Goal: Task Accomplishment & Management: Use online tool/utility

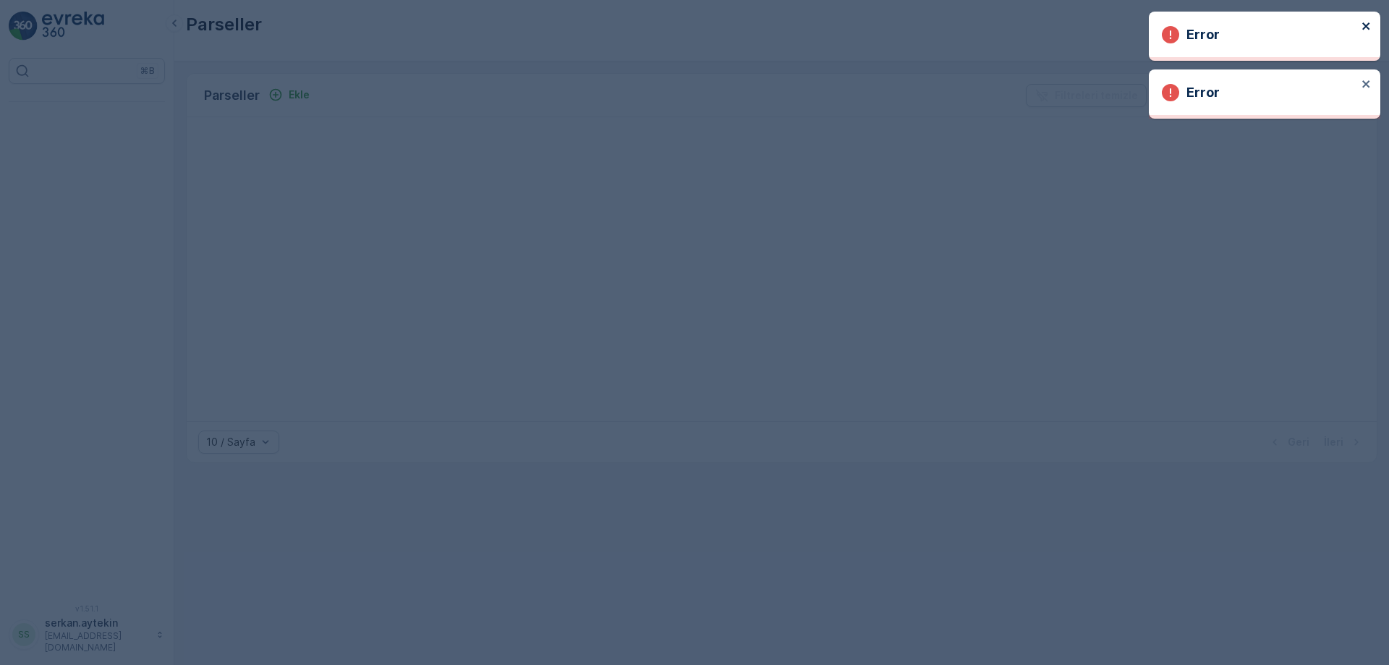
click at [454, 25] on icon "close" at bounding box center [1365, 25] width 7 height 7
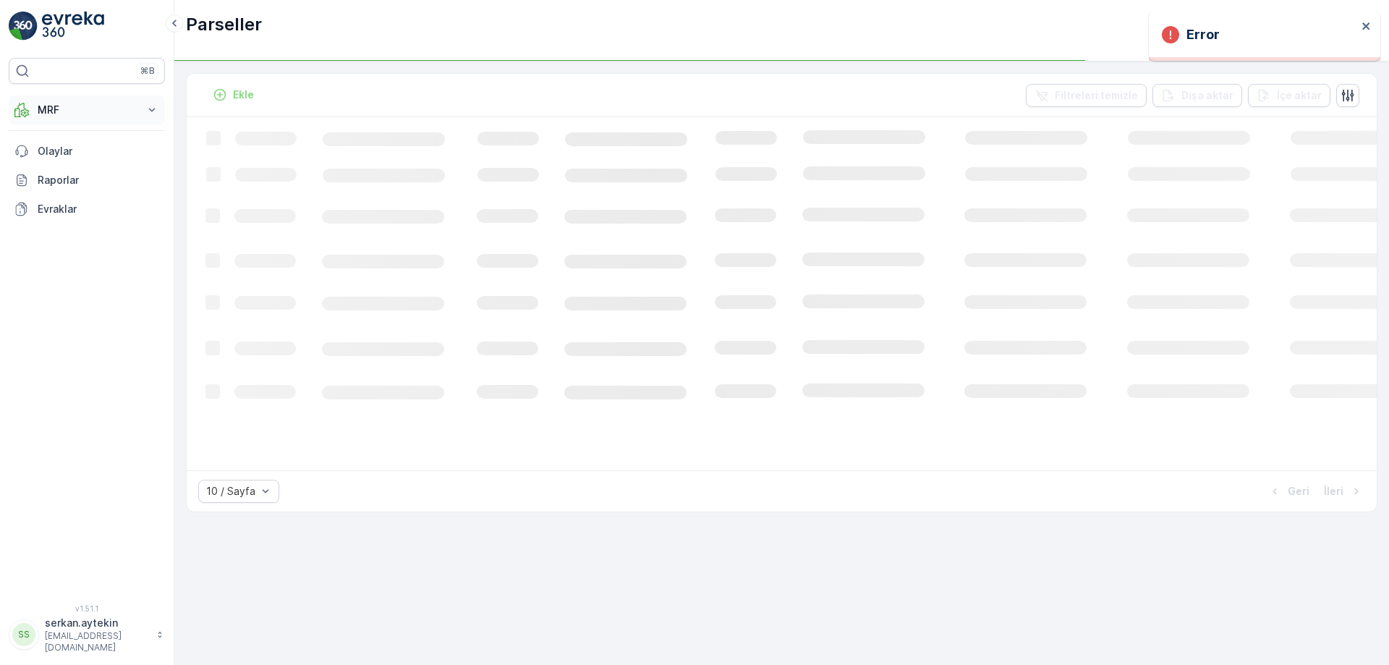
click at [109, 109] on p "MRF" at bounding box center [87, 110] width 98 height 14
click at [48, 159] on p "Gelen" at bounding box center [51, 155] width 29 height 14
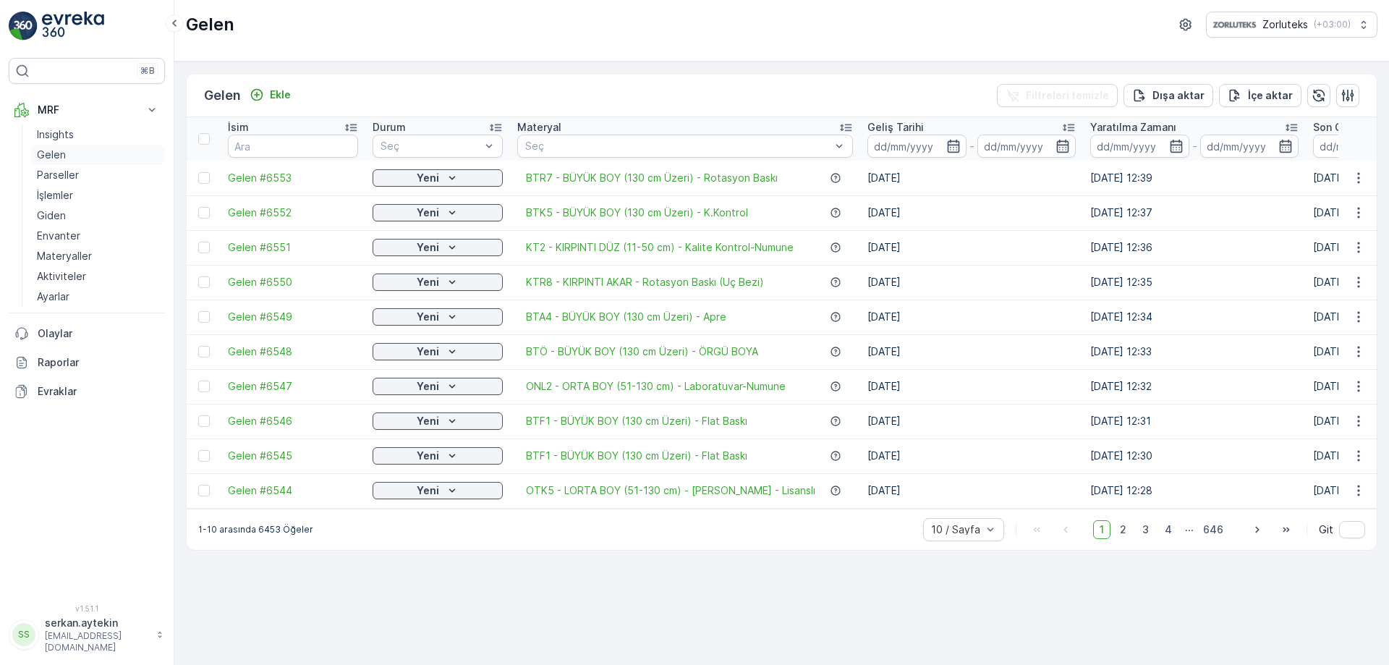
click at [53, 156] on p "Gelen" at bounding box center [51, 155] width 29 height 14
click at [50, 150] on p "Gelen" at bounding box center [51, 155] width 29 height 14
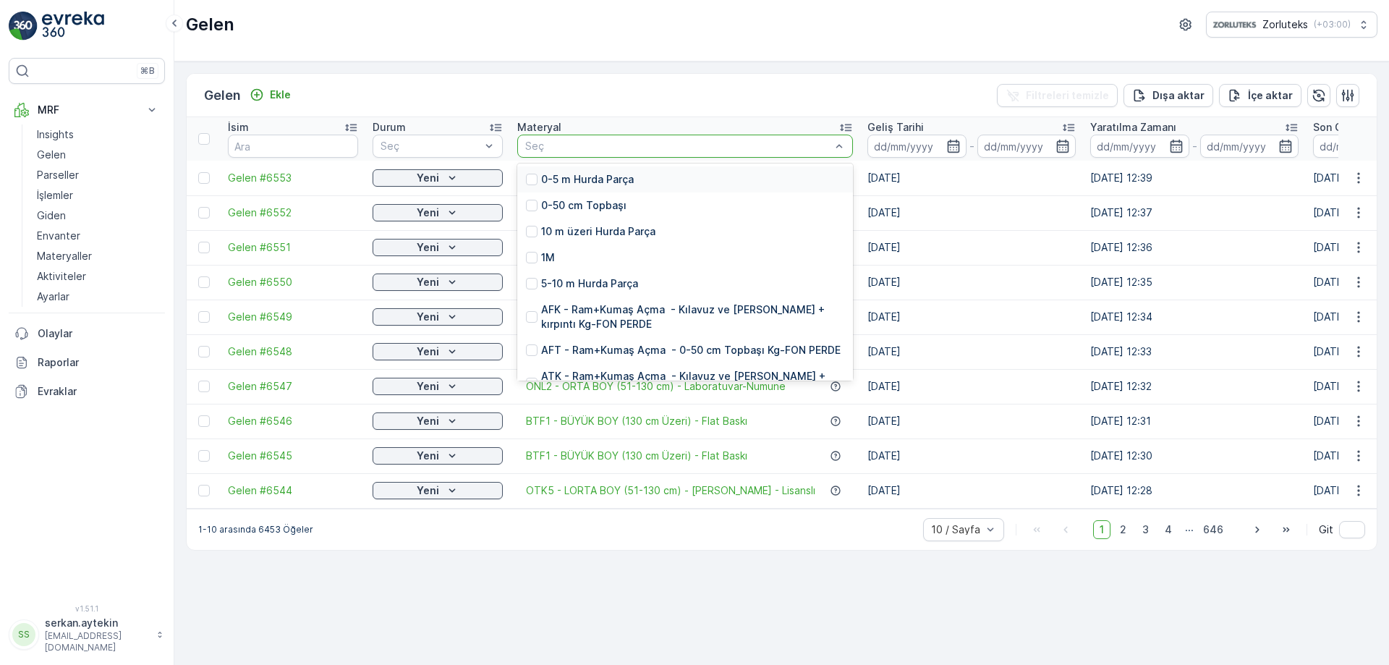
click at [454, 155] on div "Seç" at bounding box center [685, 146] width 336 height 23
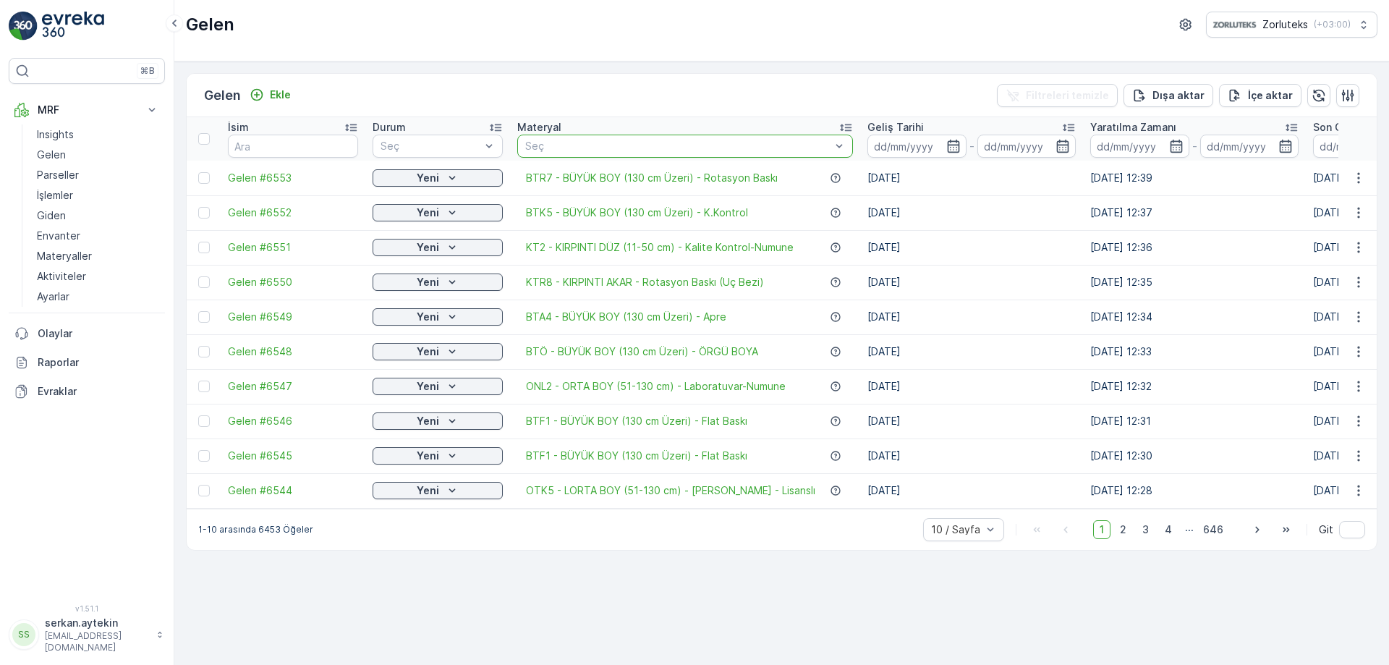
click at [454, 145] on div at bounding box center [678, 146] width 308 height 12
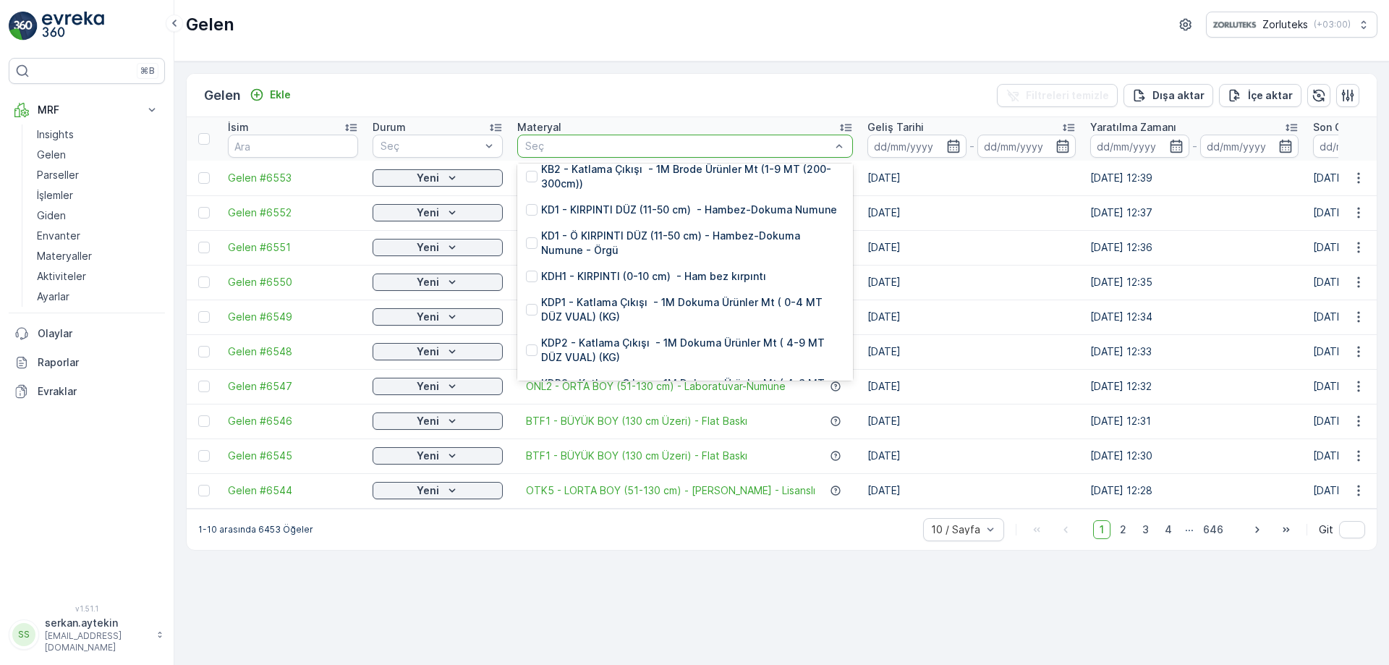
scroll to position [5281, 0]
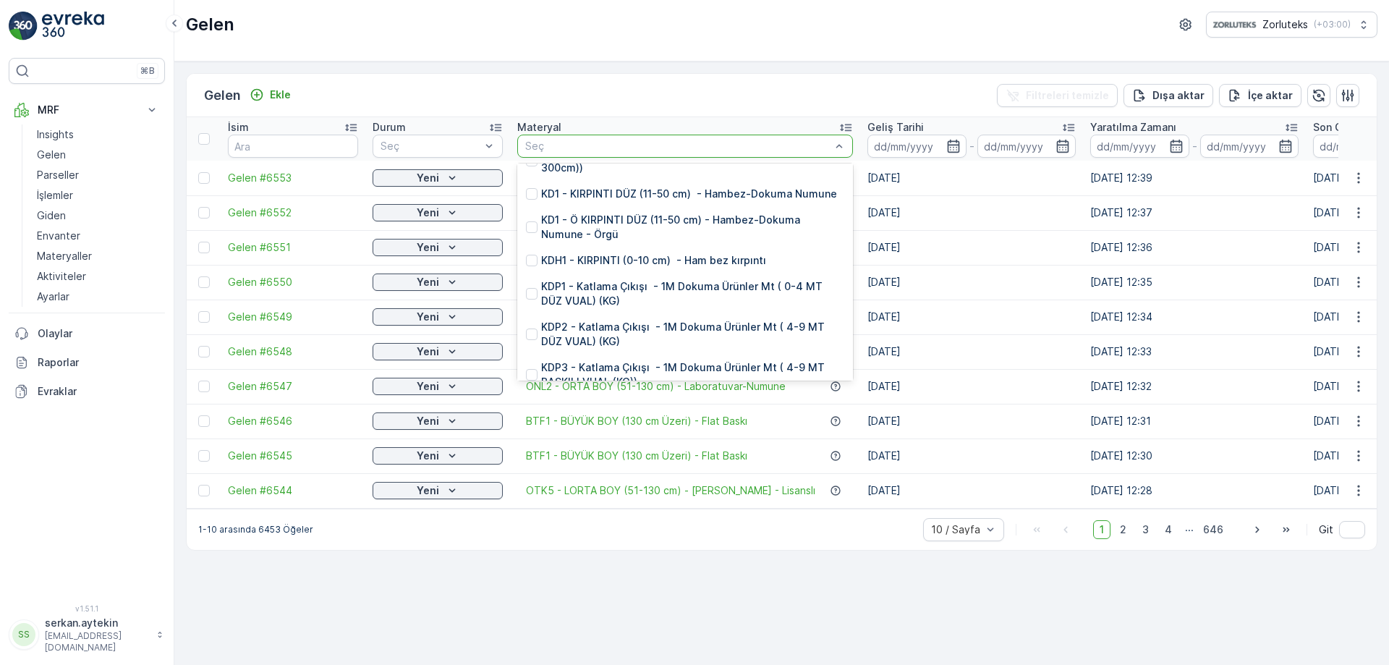
click at [454, 146] on div at bounding box center [678, 146] width 308 height 12
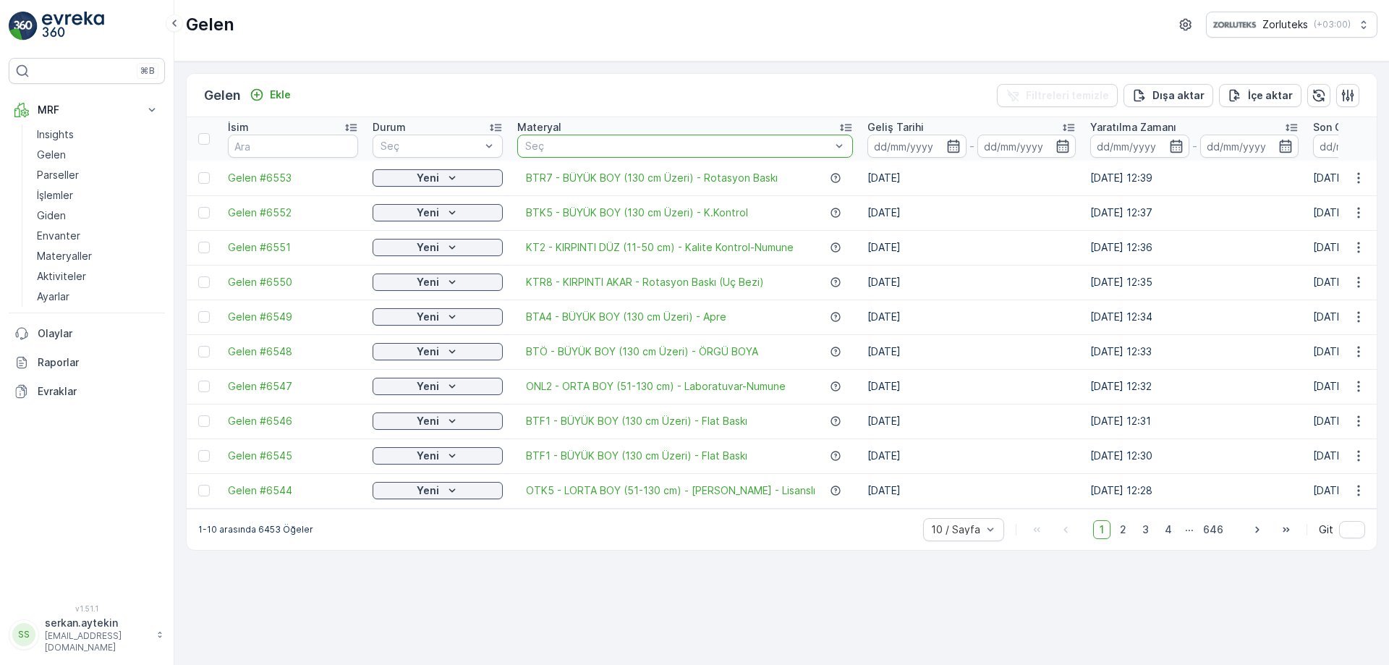
click at [454, 146] on div at bounding box center [678, 146] width 308 height 12
type input "p"
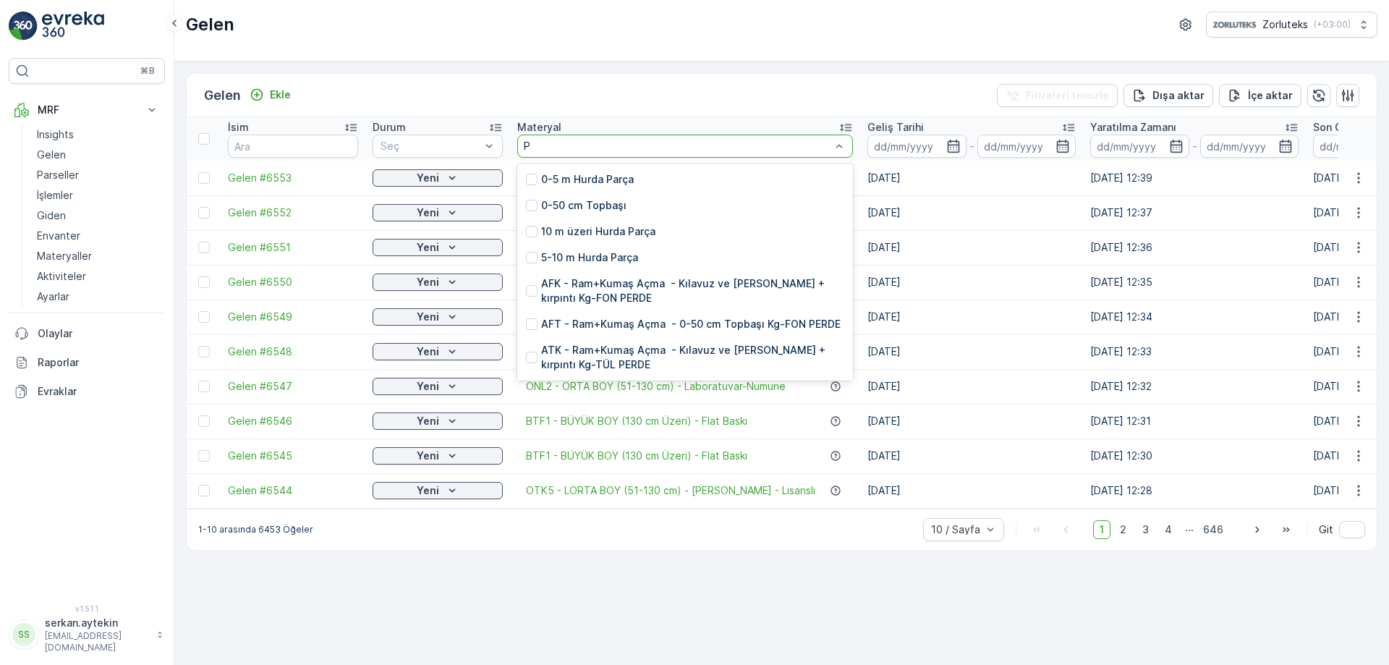
type input "PD"
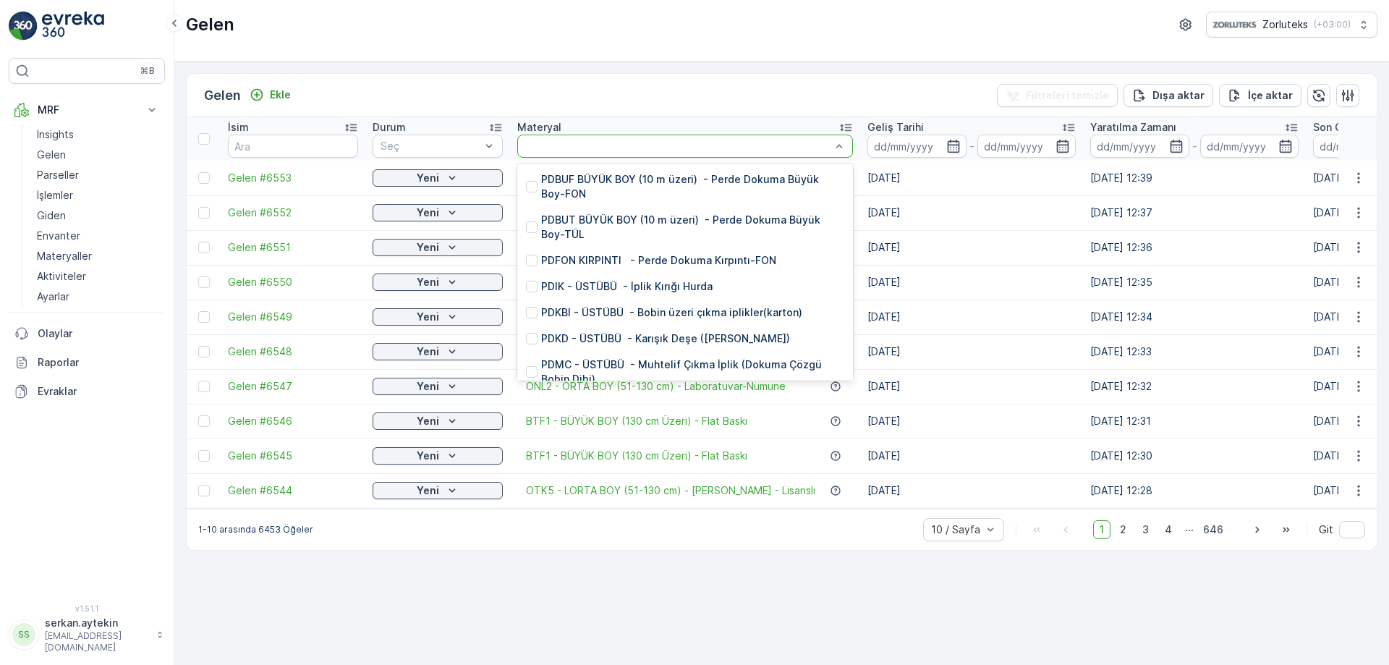
click at [454, 143] on div at bounding box center [678, 146] width 308 height 12
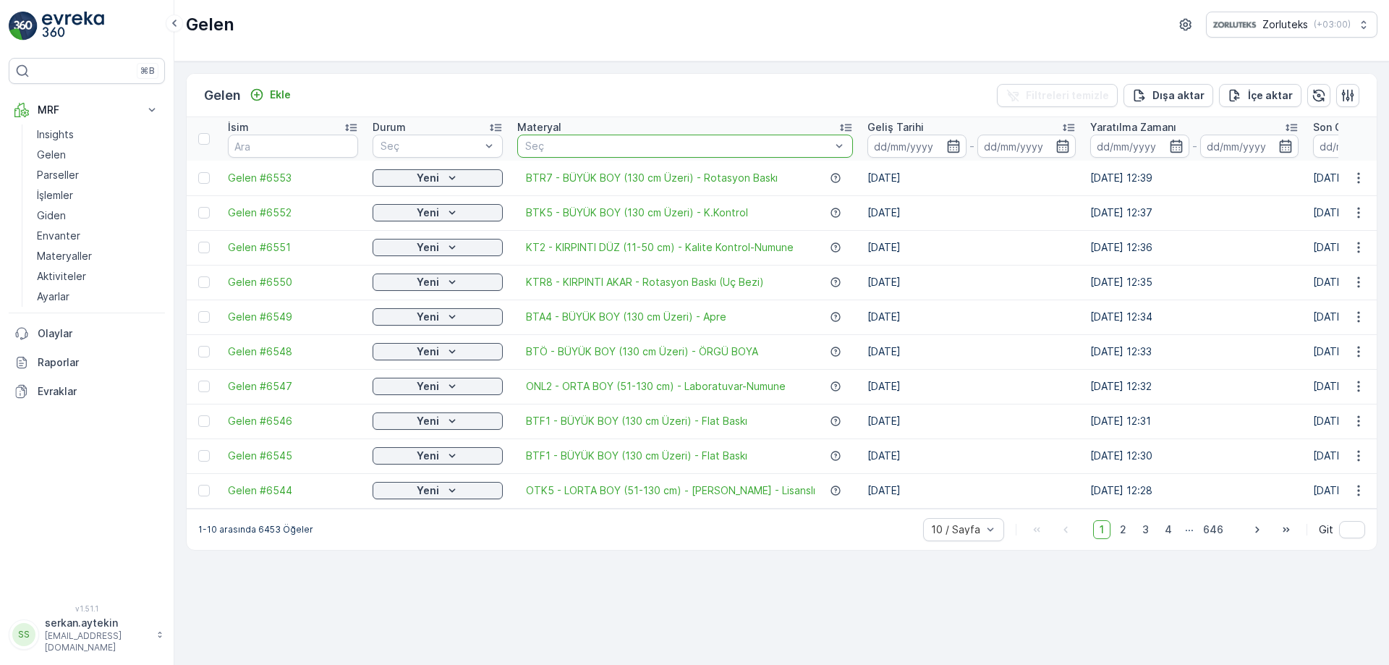
click at [454, 151] on div at bounding box center [678, 146] width 308 height 12
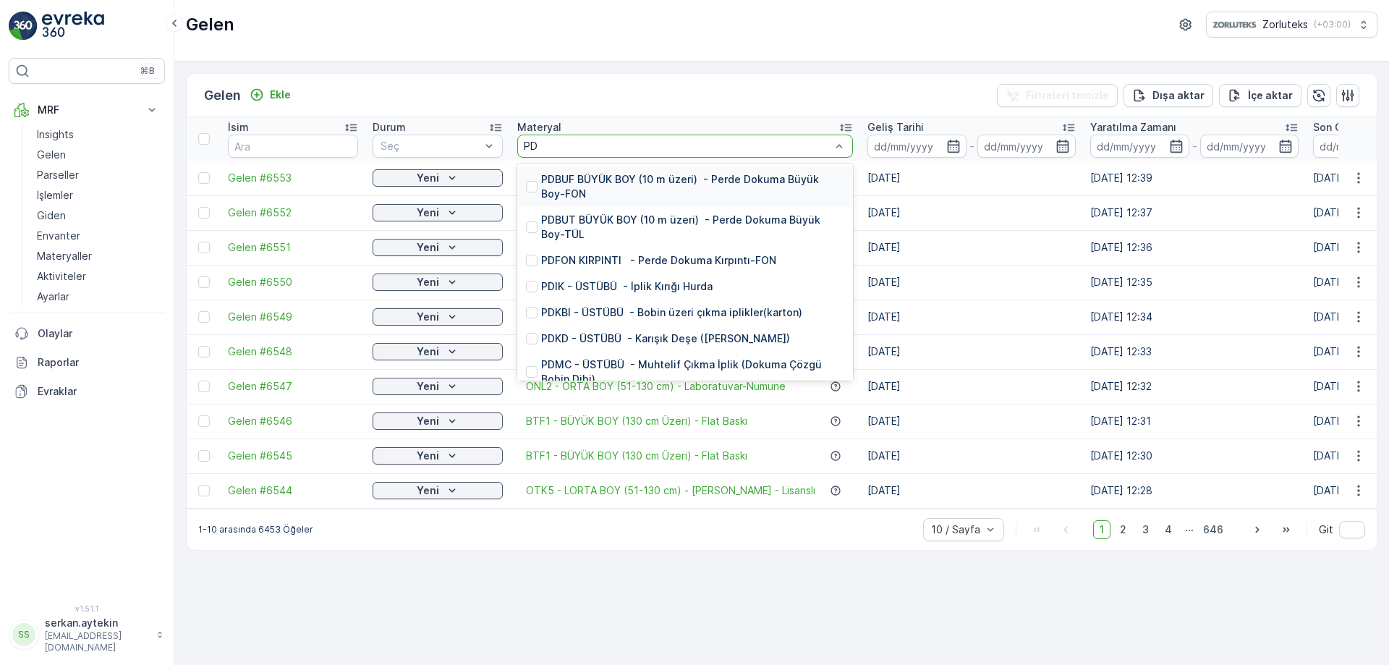
type input "PDU"
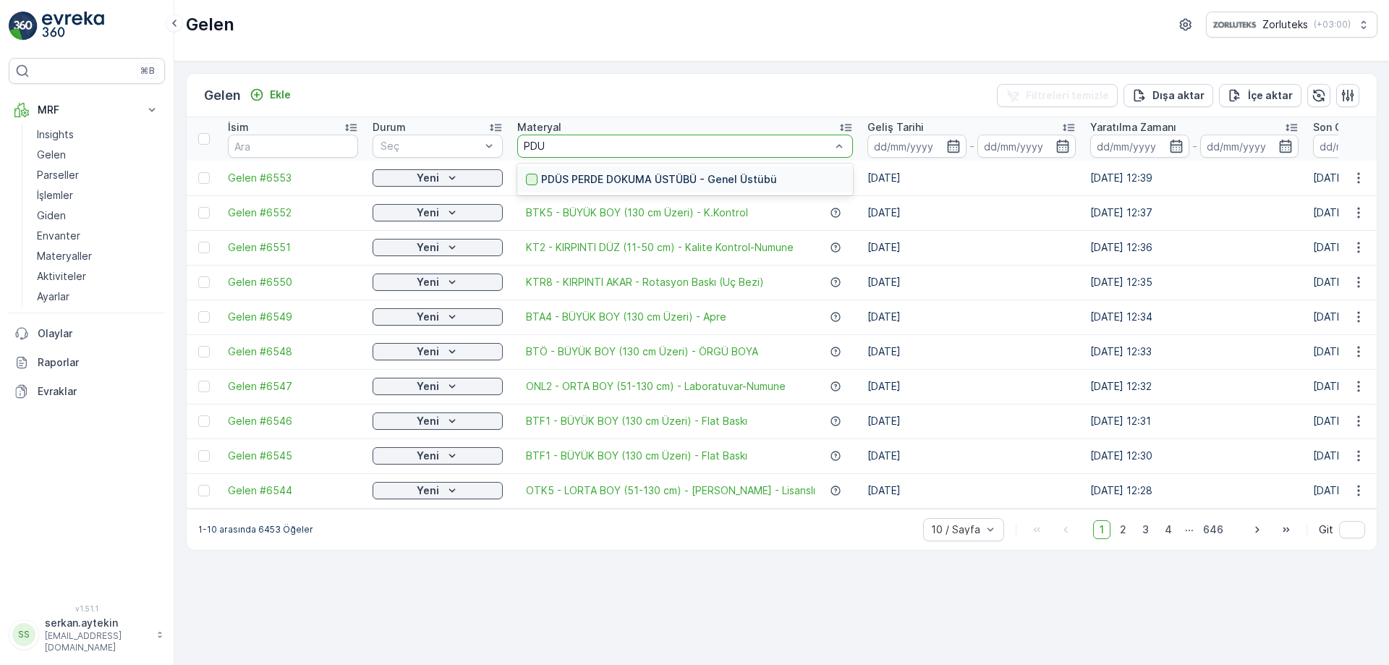
click at [454, 179] on div at bounding box center [532, 180] width 12 height 12
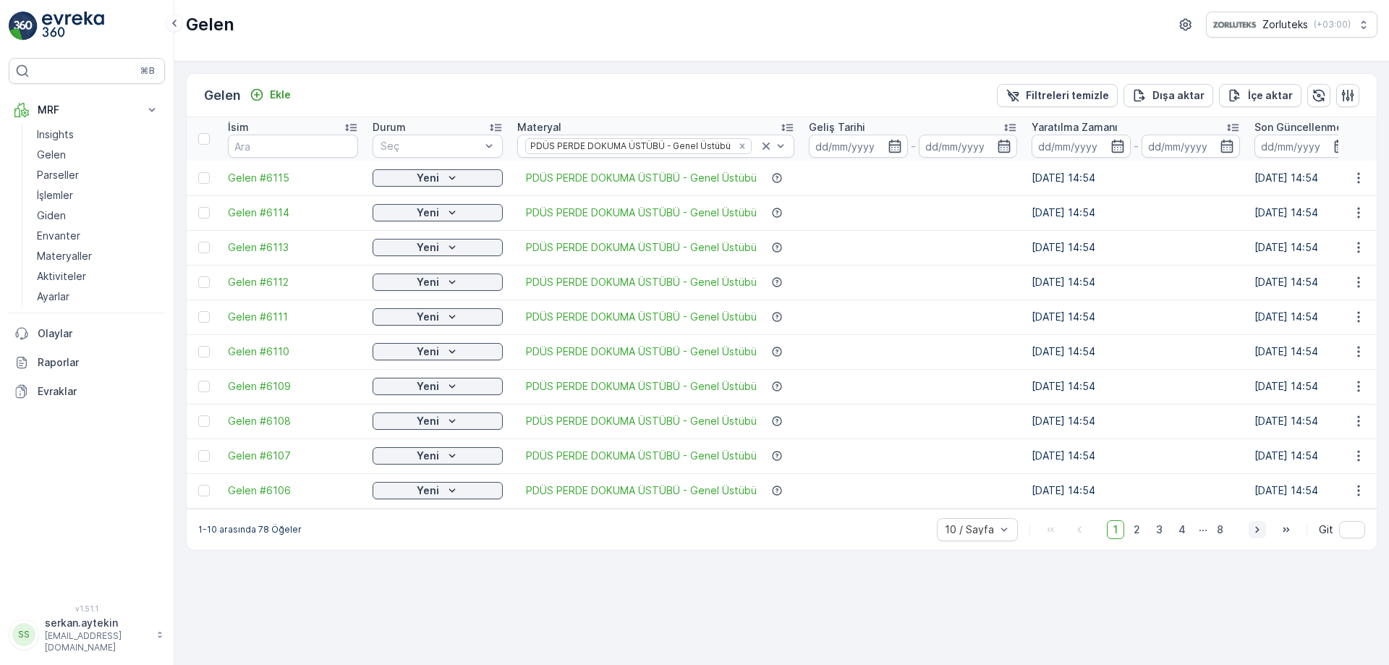
click at [454, 450] on icon "button" at bounding box center [1257, 529] width 14 height 14
click at [454, 450] on icon "button" at bounding box center [1286, 529] width 7 height 5
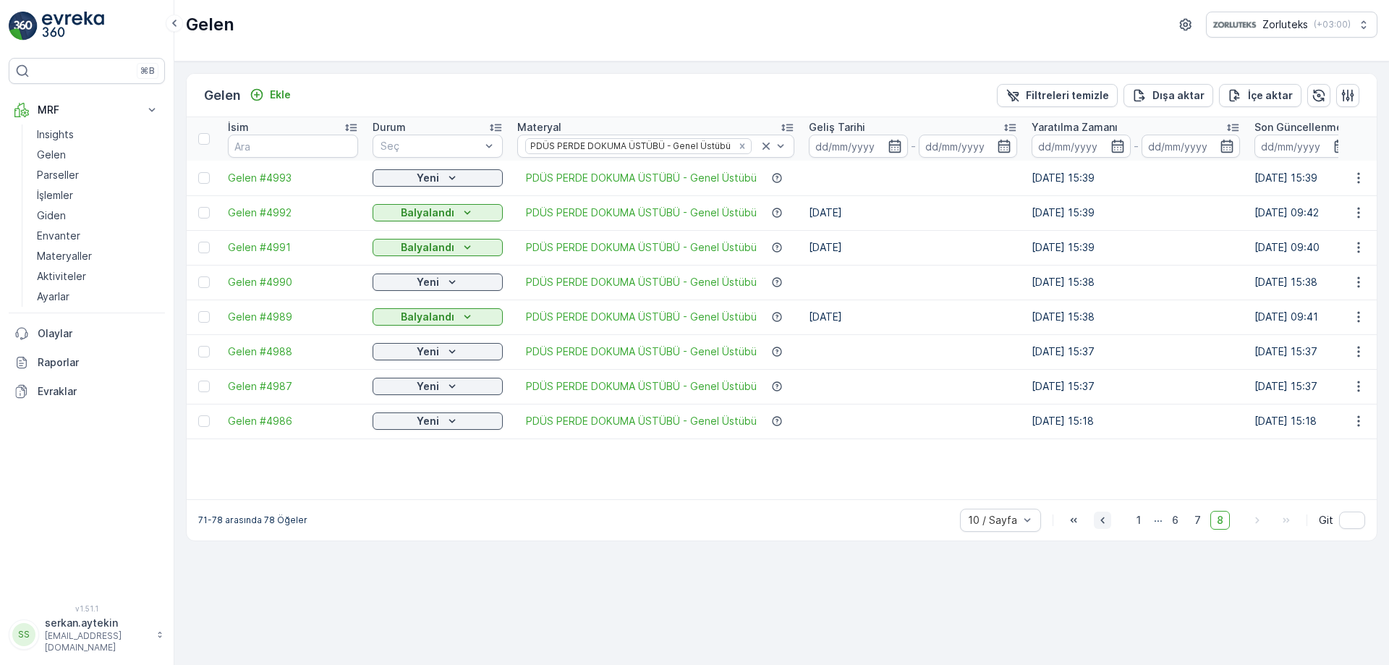
click at [454, 450] on icon "button" at bounding box center [1102, 520] width 14 height 14
click at [454, 450] on button "button" at bounding box center [1051, 519] width 17 height 17
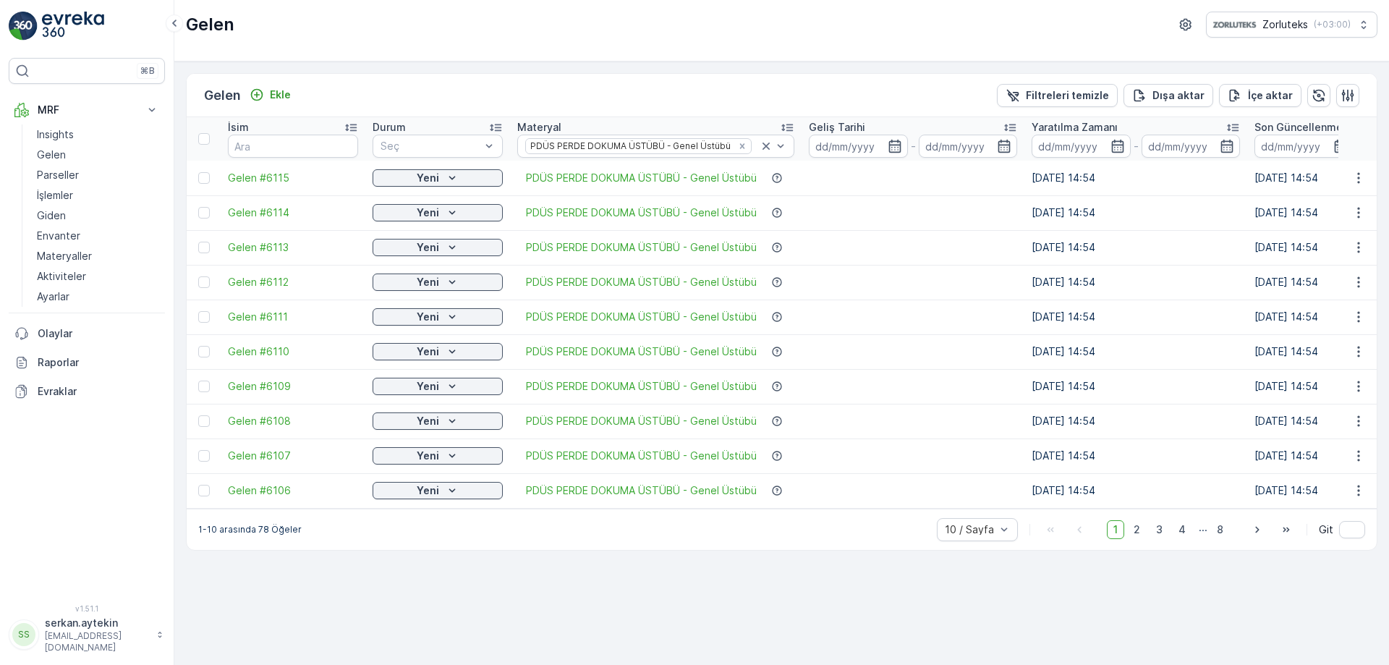
click at [454, 450] on div "10 / Sayfa 1 2 3 4 ... 8 Git" at bounding box center [1151, 529] width 428 height 23
click at [454, 450] on div "1 2 3 4 ... 8" at bounding box center [1168, 529] width 123 height 19
click at [454, 450] on span "2" at bounding box center [1137, 529] width 20 height 19
click at [454, 450] on span "3" at bounding box center [1159, 529] width 20 height 19
click at [454, 450] on span "4" at bounding box center [1182, 529] width 20 height 19
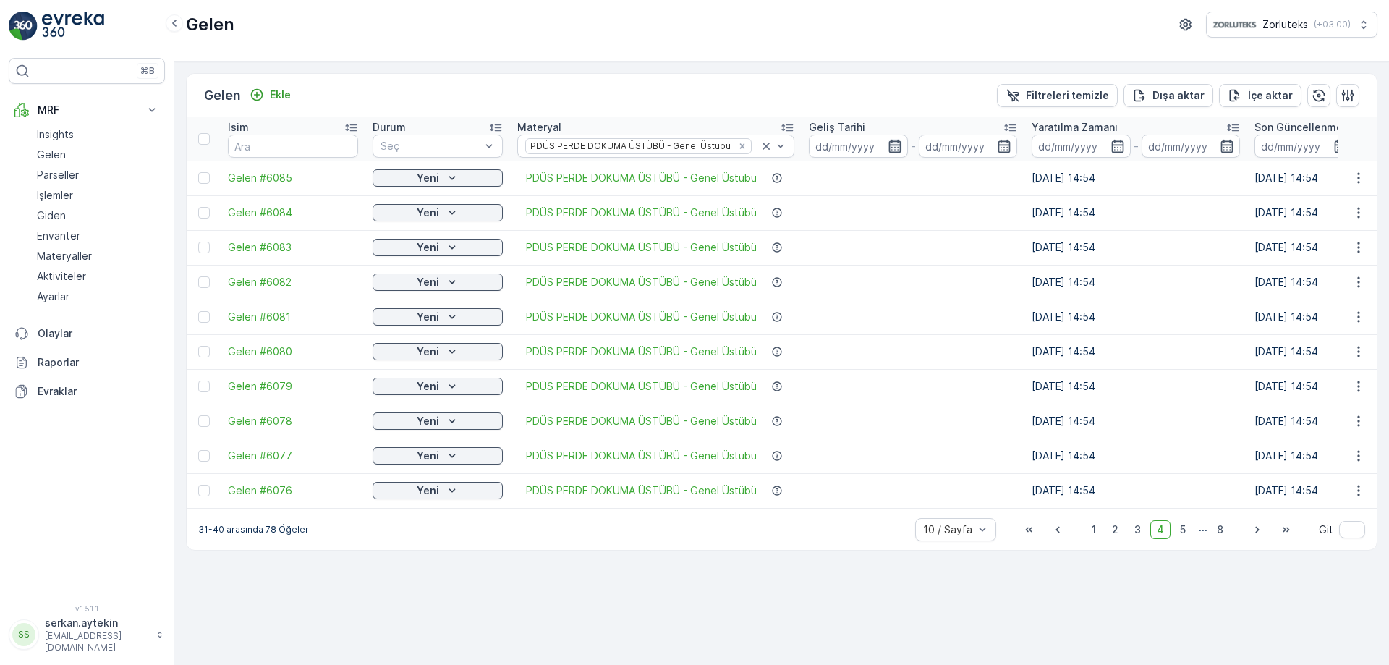
click at [454, 147] on icon "button" at bounding box center [895, 146] width 14 height 14
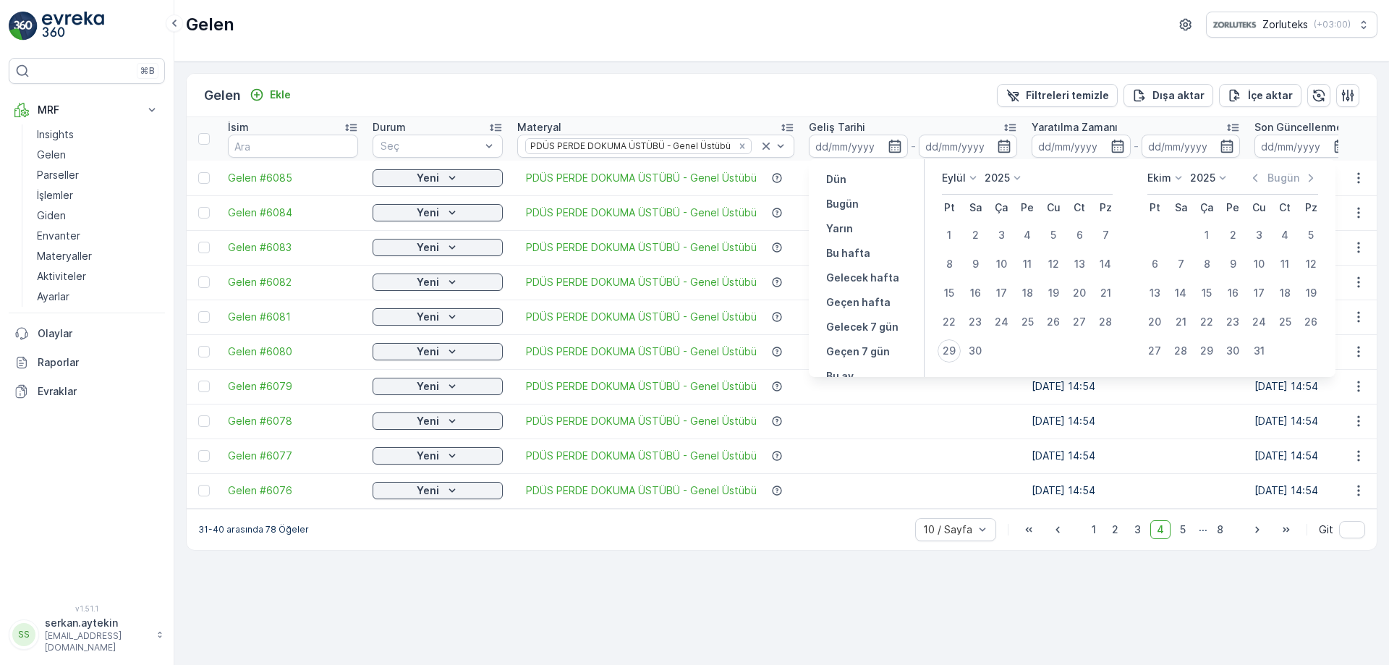
click at [454, 450] on div "Gelen Ekle Filtreleri temizle Dışa aktar İçe aktar İsim Durum Seç Materyal PDÜS…" at bounding box center [781, 362] width 1215 height 603
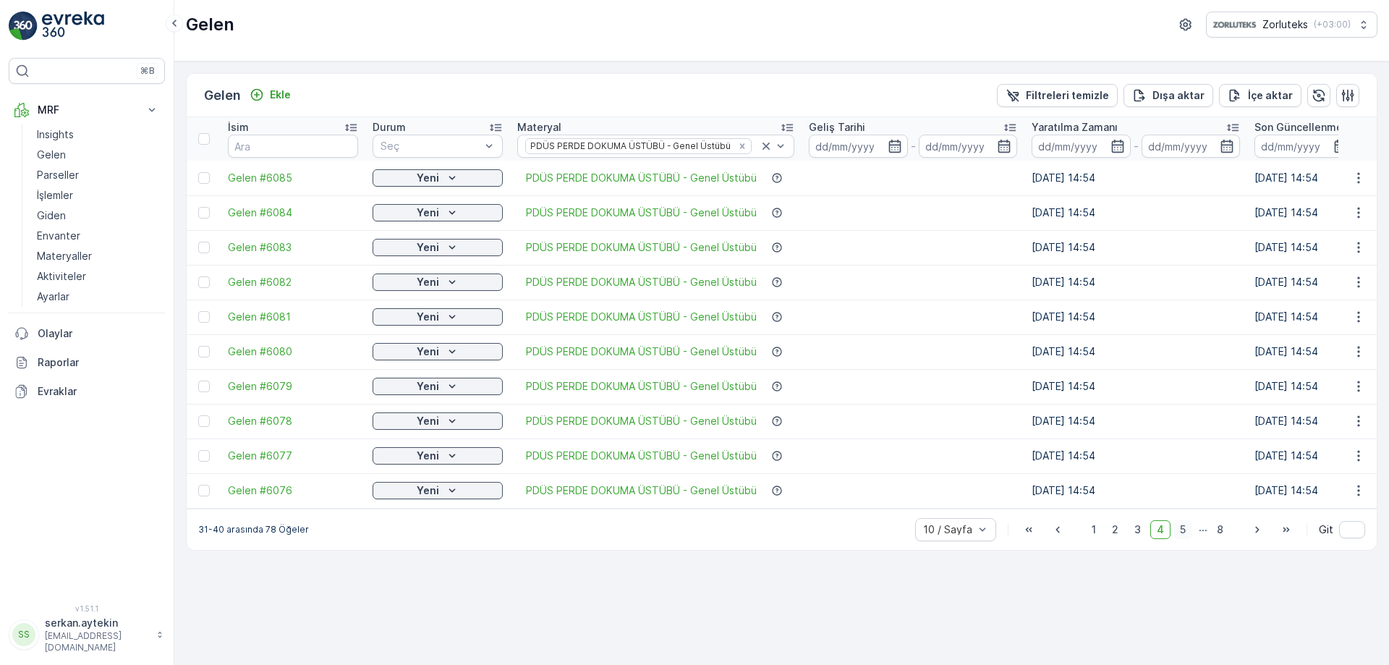
click at [454, 450] on span "5" at bounding box center [1182, 529] width 19 height 19
click at [203, 450] on div at bounding box center [204, 456] width 12 height 12
click at [198, 450] on input "checkbox" at bounding box center [198, 450] width 0 height 0
click at [454, 450] on td "[DATE] 14:54" at bounding box center [1358, 455] width 223 height 35
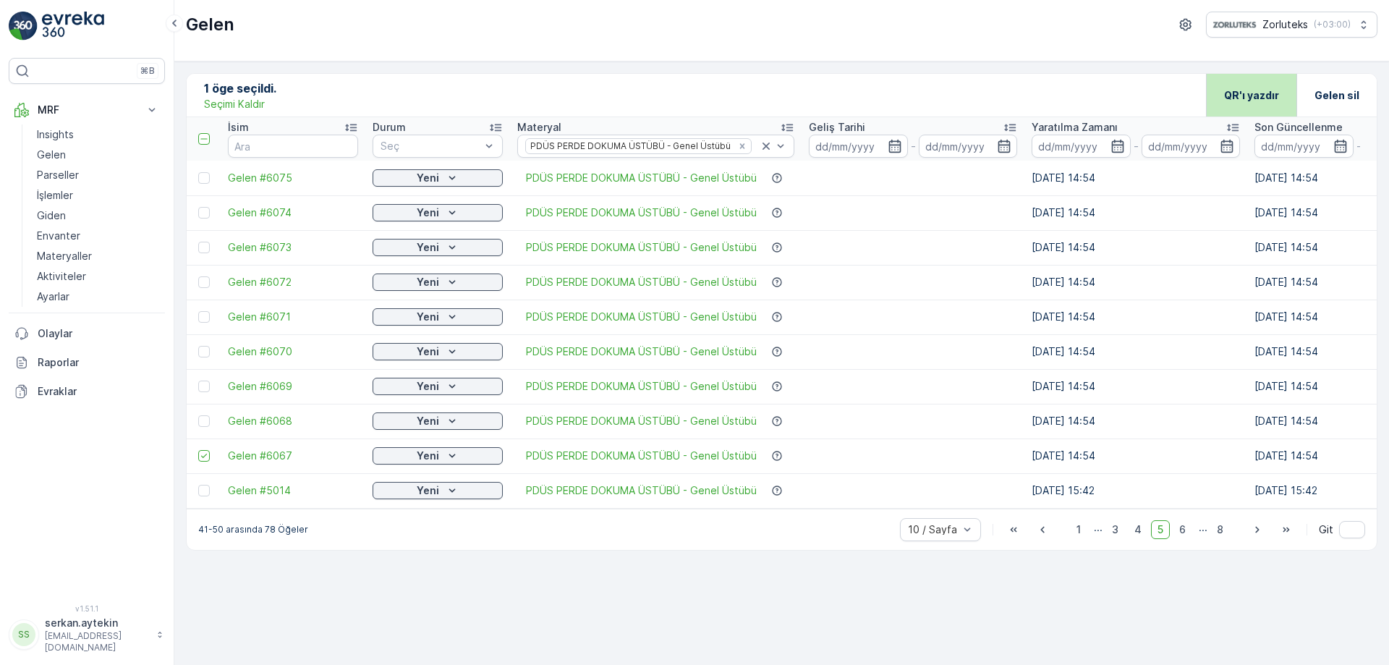
click at [454, 98] on p "QR'ı yazdır" at bounding box center [1251, 95] width 55 height 14
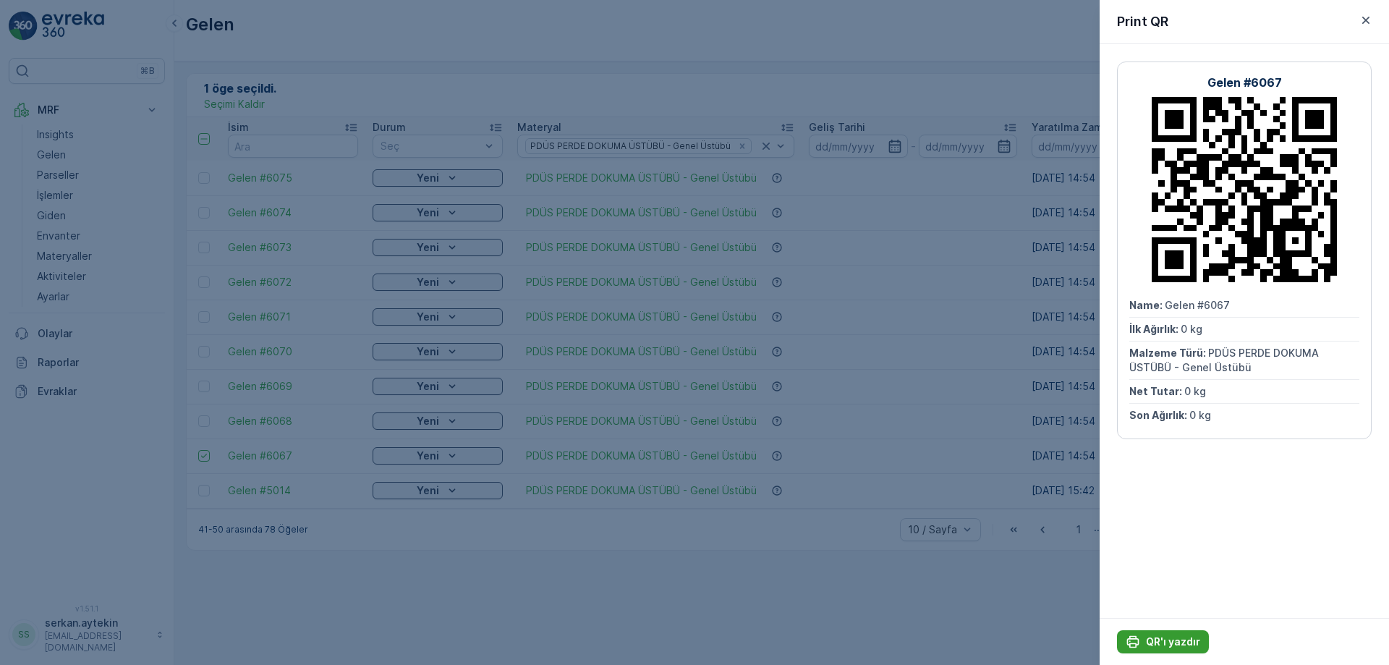
click at [454, 450] on p "QR'ı yazdır" at bounding box center [1173, 641] width 54 height 14
click at [454, 450] on button "QR'ı yazdır" at bounding box center [1163, 641] width 92 height 23
click at [454, 450] on p "QR'ı yazdır" at bounding box center [1173, 641] width 54 height 14
click at [454, 450] on button "QR'ı yazdır" at bounding box center [1163, 641] width 92 height 23
